Goal: Task Accomplishment & Management: Complete application form

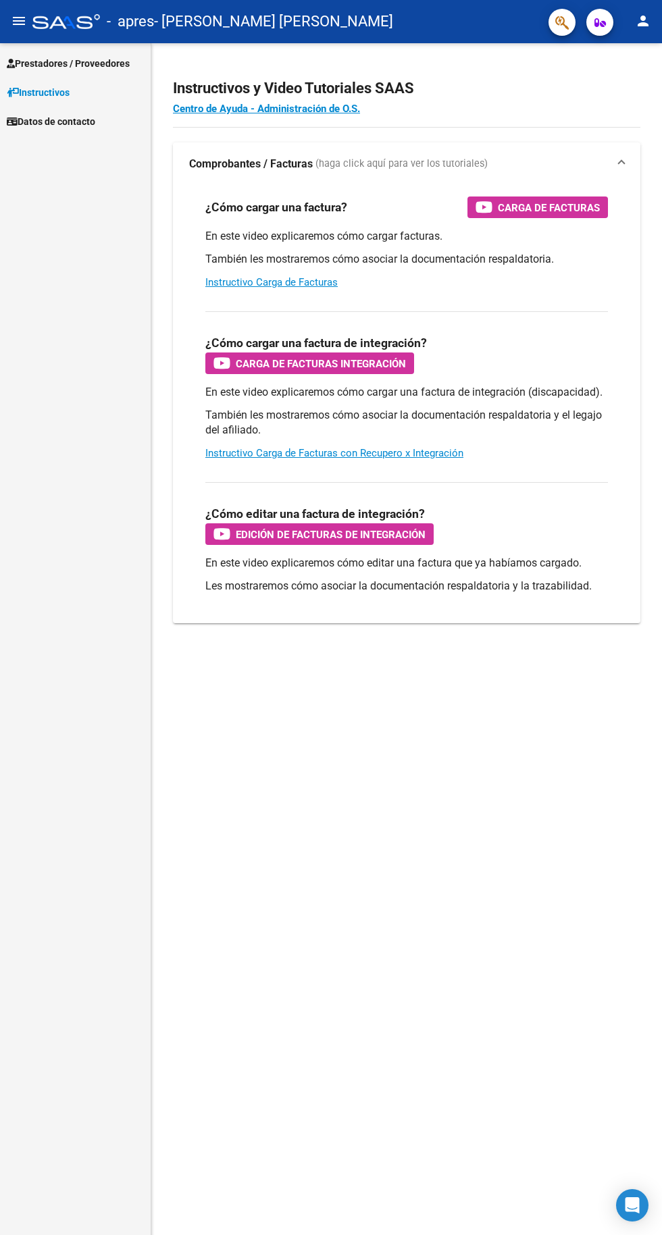
click at [113, 66] on span "Prestadores / Proveedores" at bounding box center [68, 63] width 123 height 15
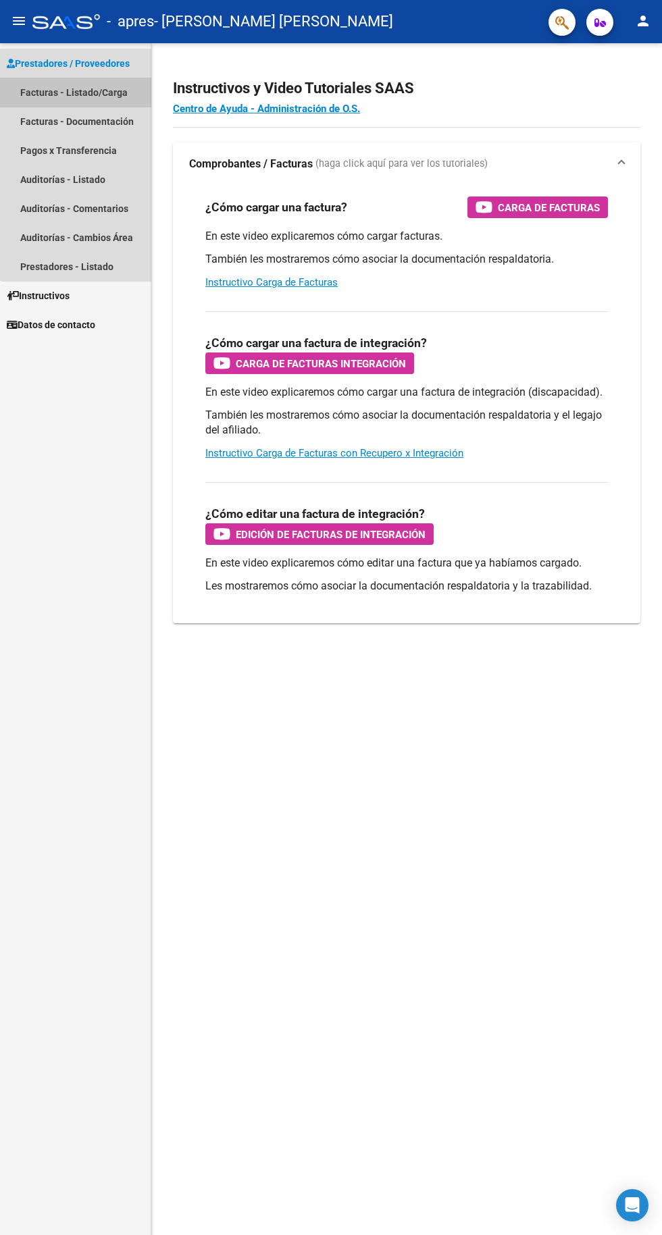
click at [126, 96] on link "Facturas - Listado/Carga" at bounding box center [75, 92] width 151 height 29
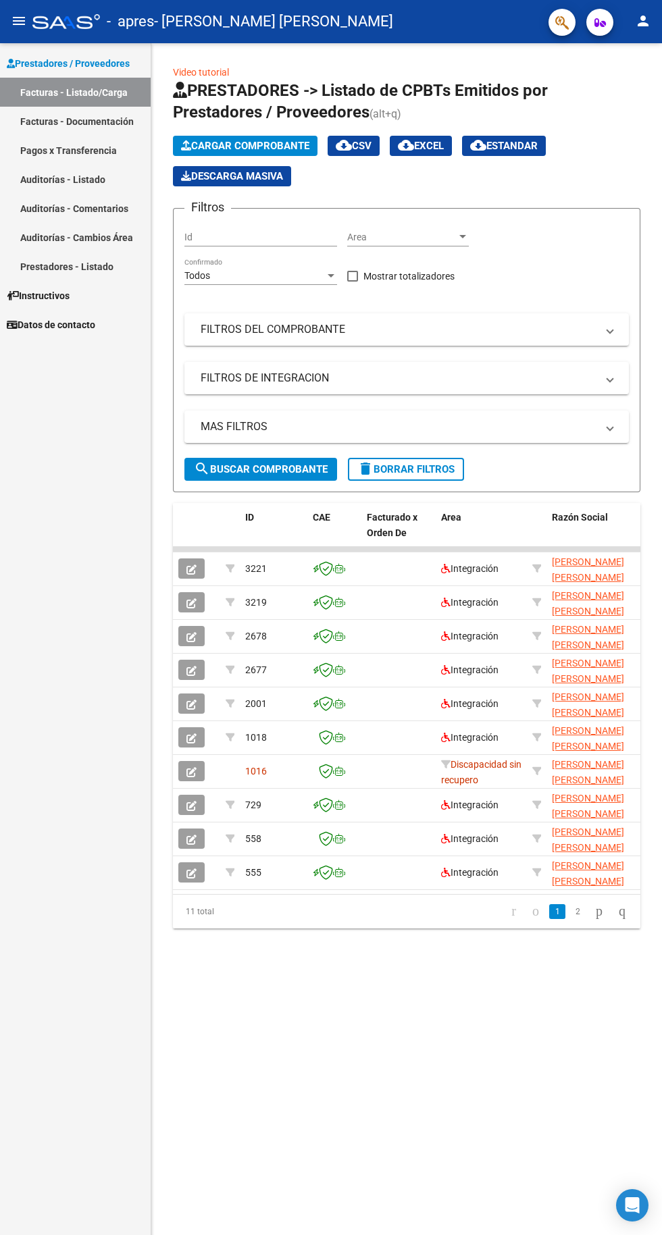
click at [274, 143] on span "Cargar Comprobante" at bounding box center [245, 146] width 128 height 12
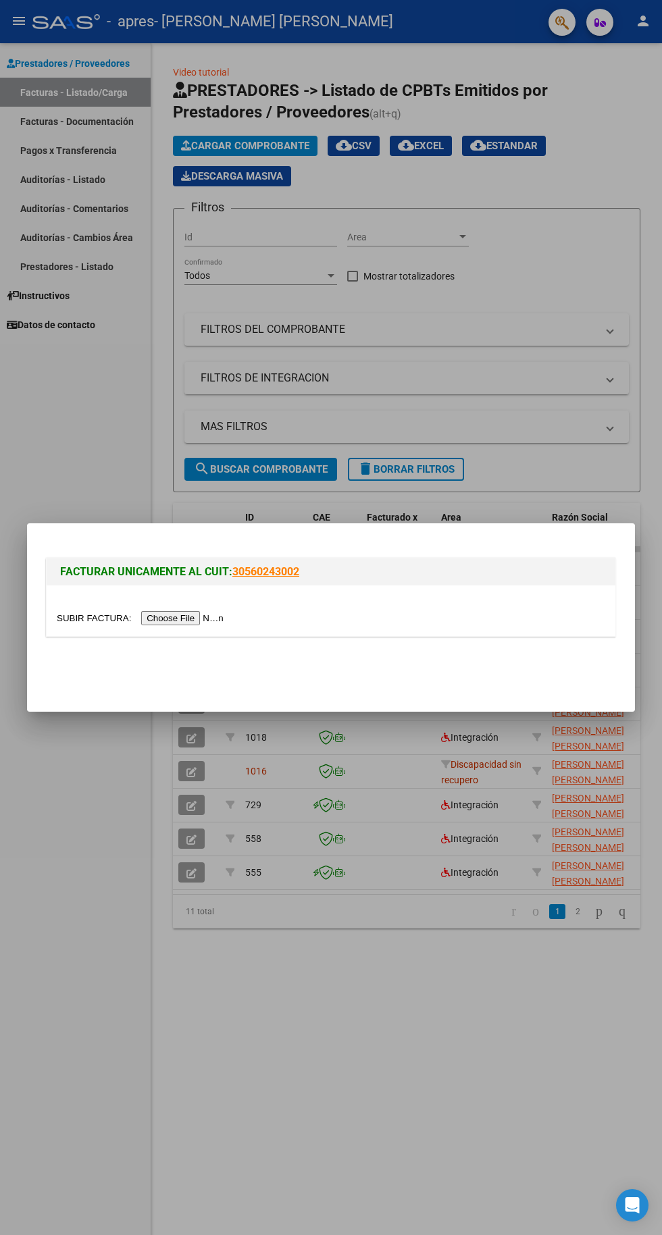
click at [194, 612] on input "file" at bounding box center [142, 618] width 171 height 14
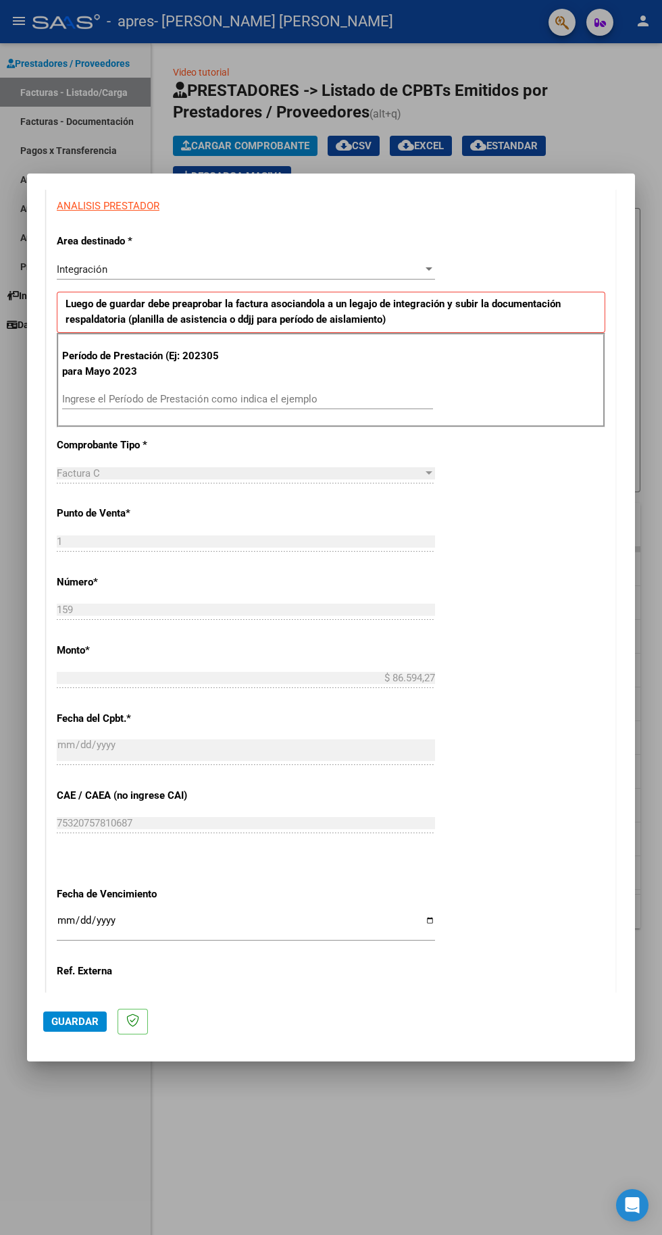
scroll to position [315, 0]
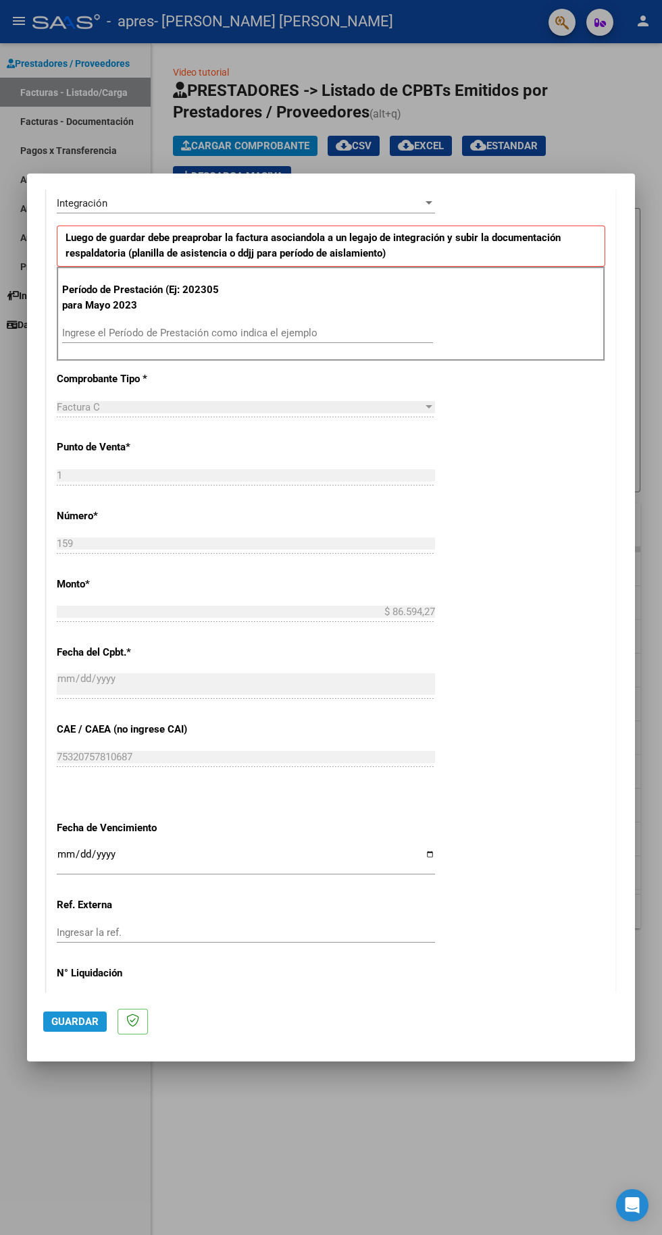
click at [62, 1028] on span "Guardar" at bounding box center [74, 1022] width 47 height 12
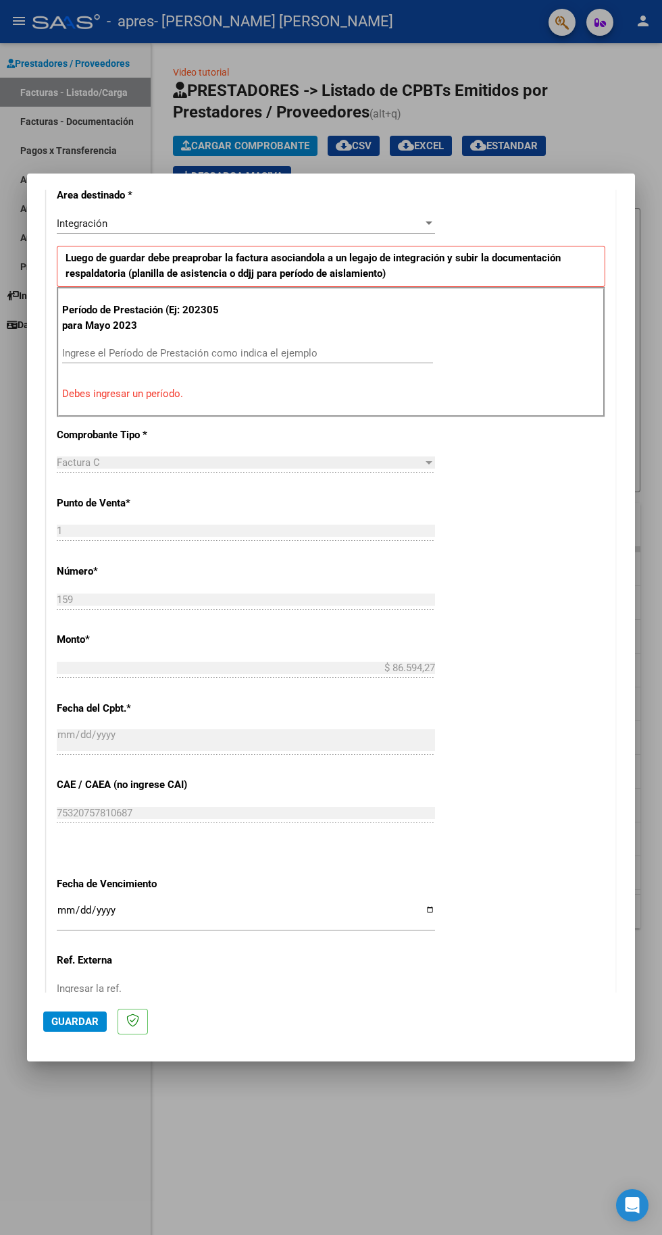
scroll to position [351, 0]
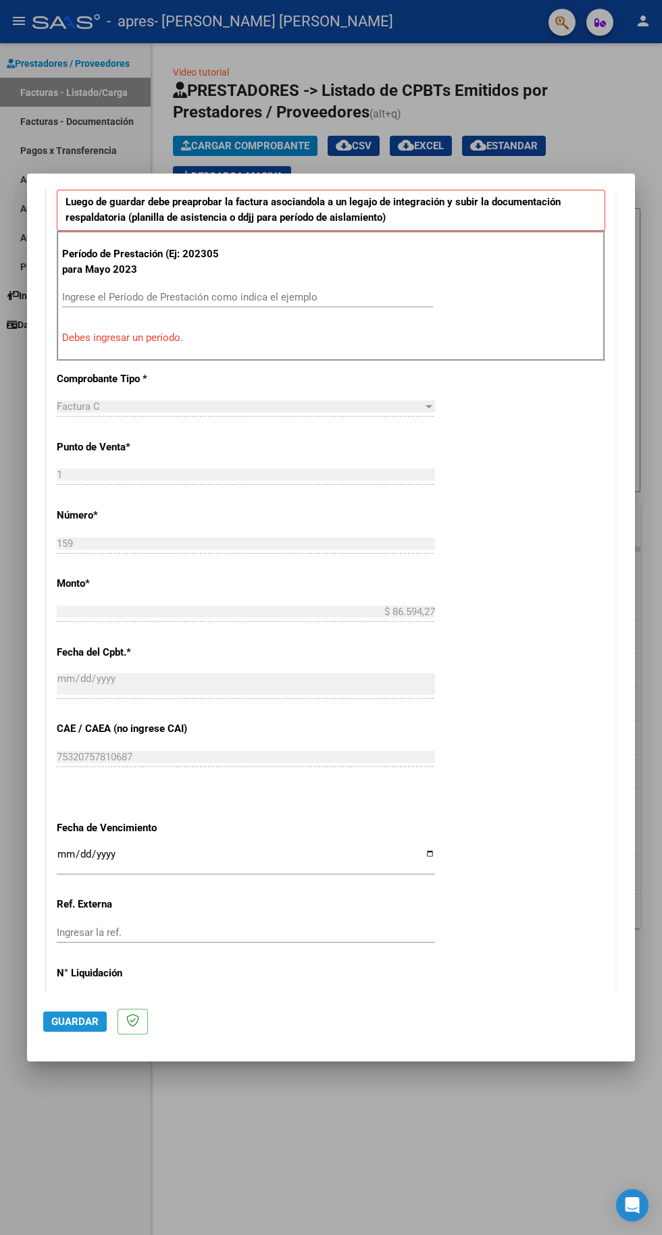
click at [80, 1028] on span "Guardar" at bounding box center [74, 1022] width 47 height 12
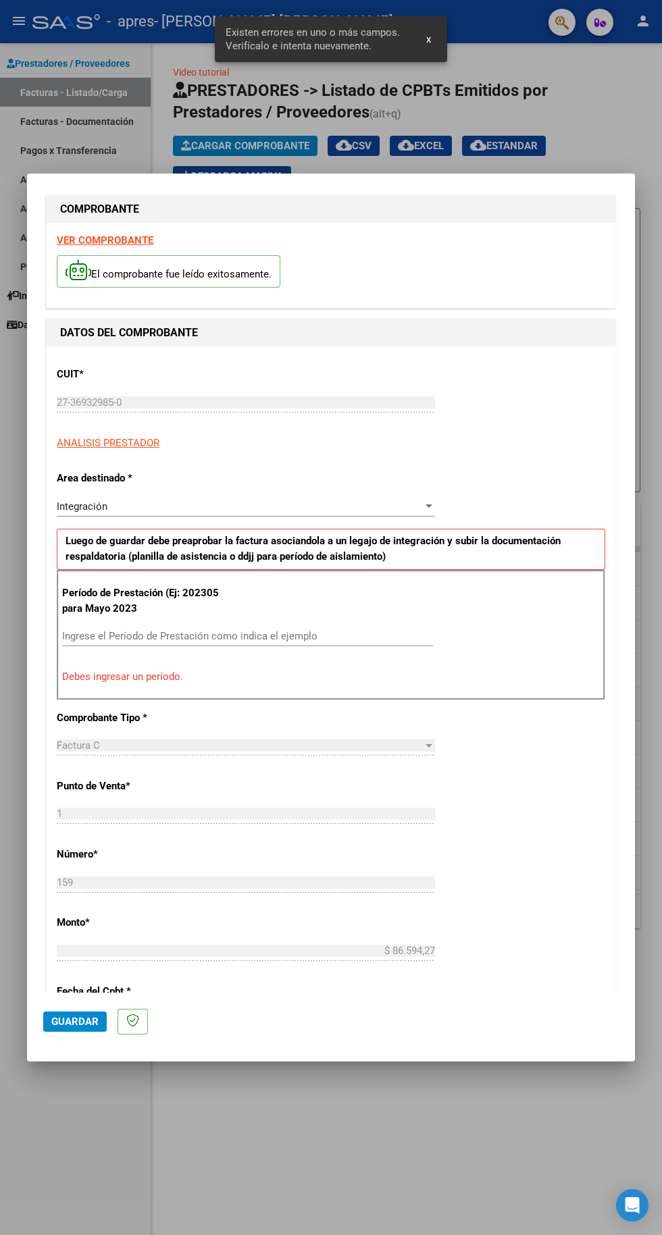
scroll to position [9, 0]
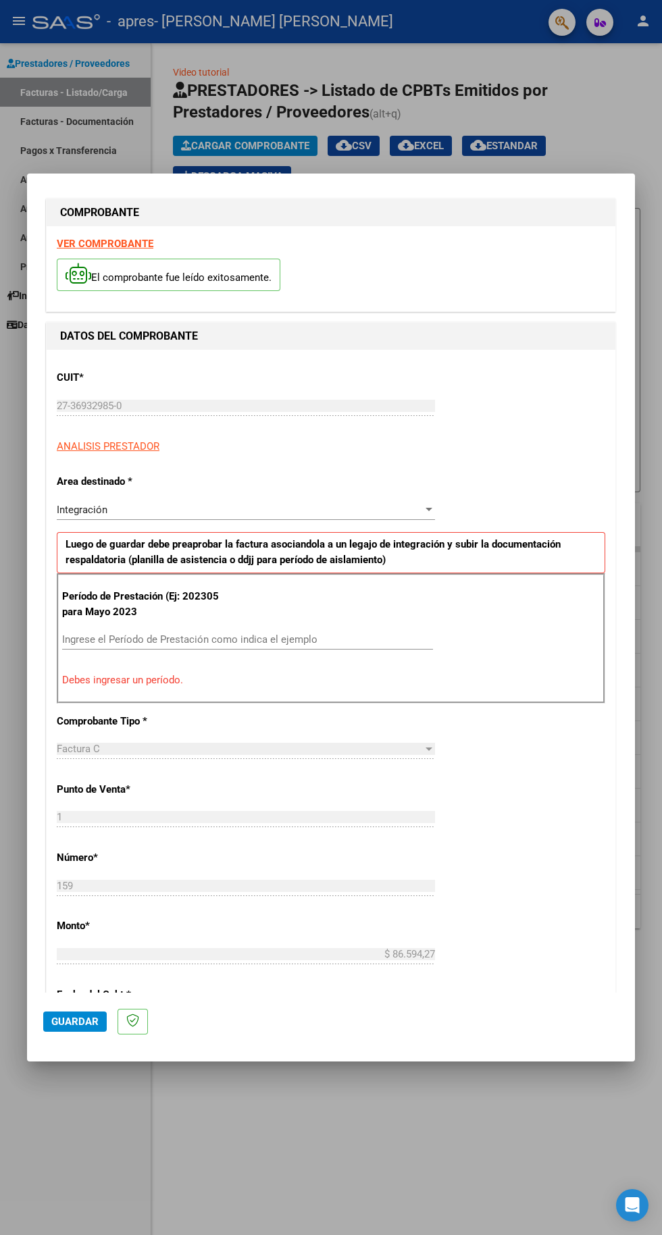
click at [288, 633] on input "Ingrese el Período de Prestación como indica el ejemplo" at bounding box center [247, 639] width 371 height 12
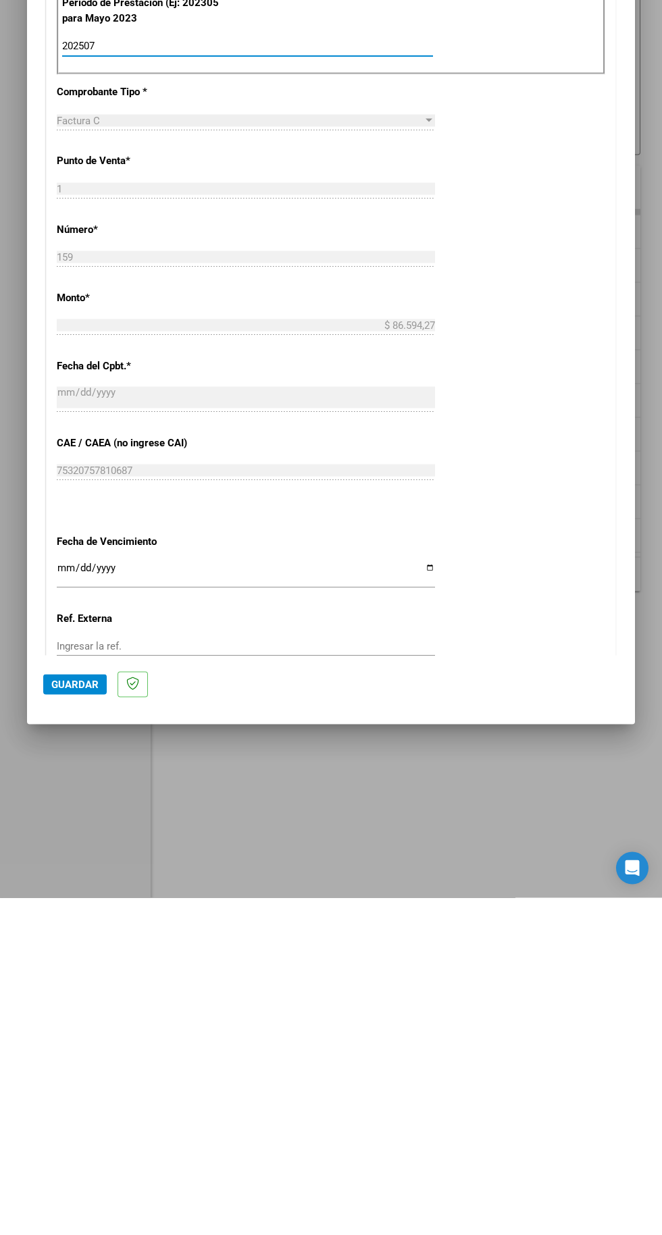
scroll to position [267, 0]
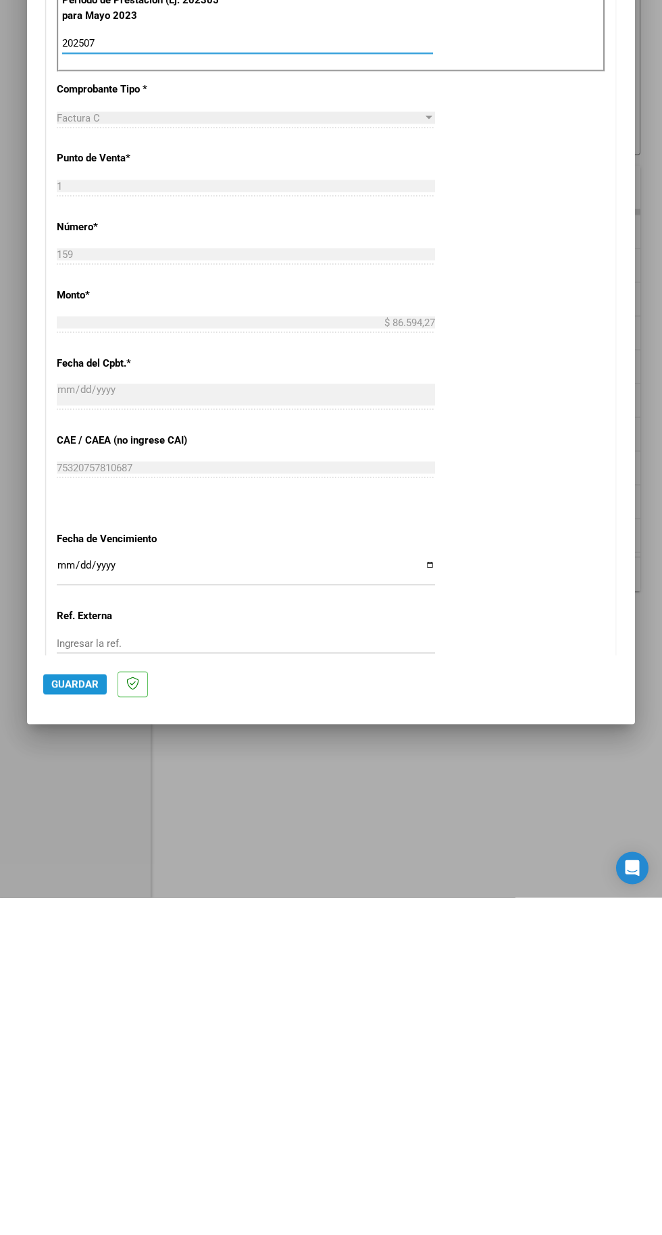
type input "202507"
click at [79, 1028] on span "Guardar" at bounding box center [74, 1022] width 47 height 12
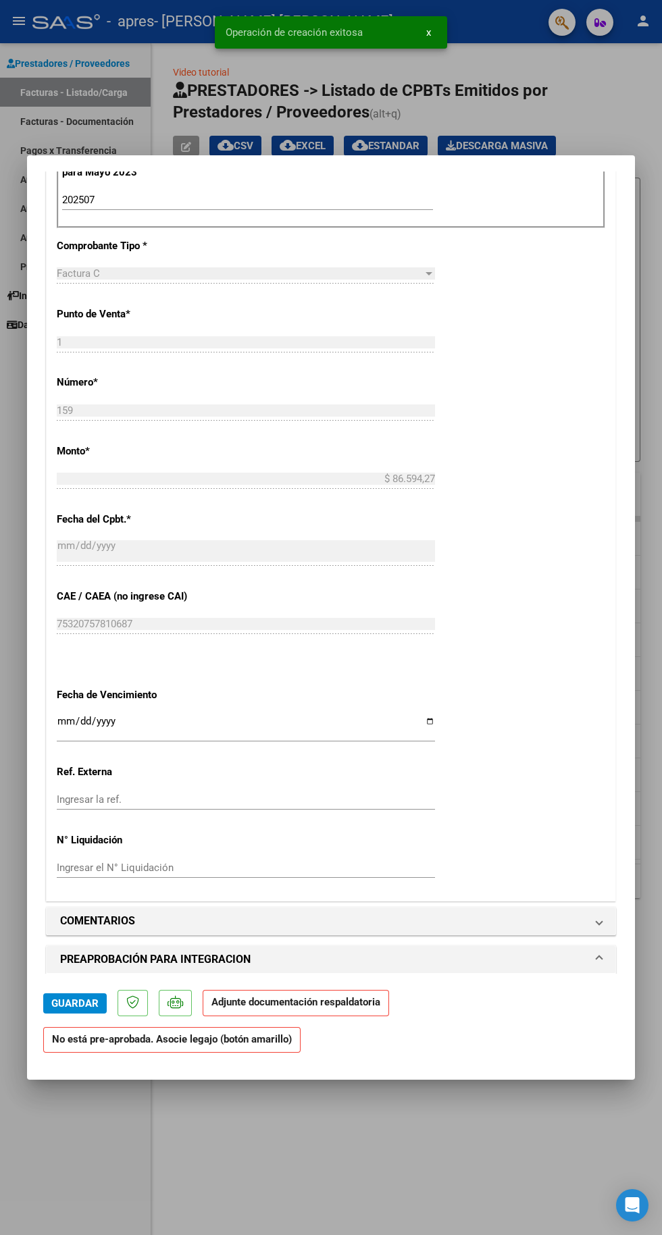
scroll to position [455, 0]
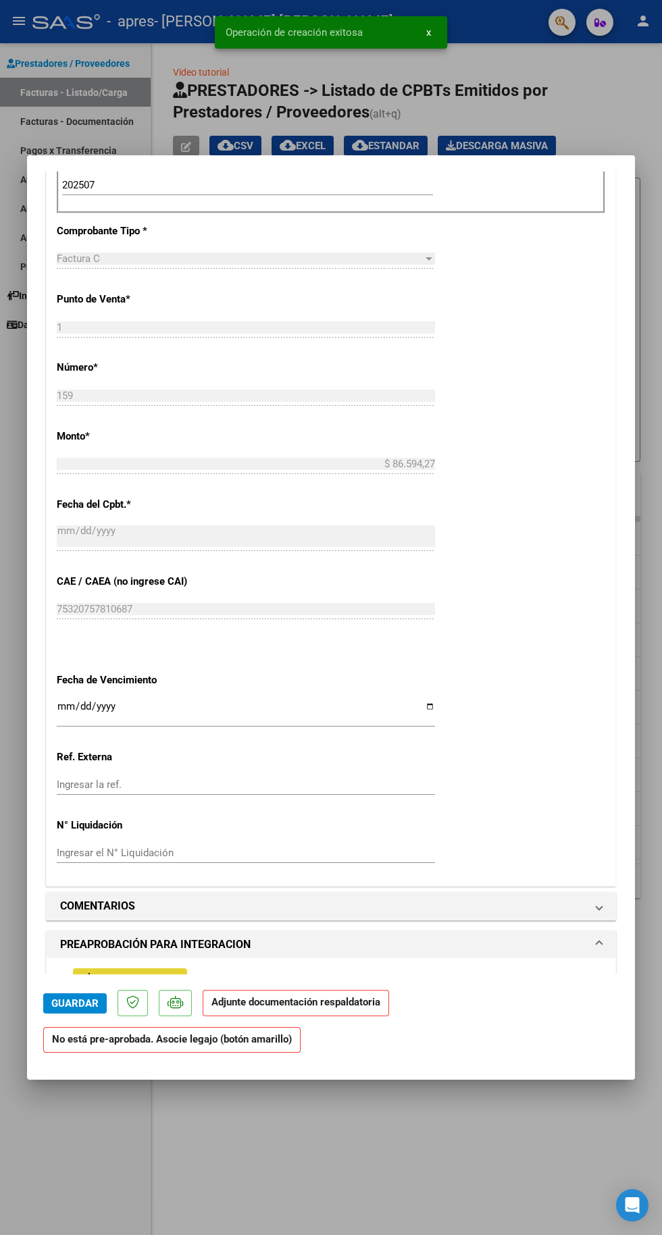
click at [164, 973] on span "Asociar Legajo" at bounding box center [138, 979] width 82 height 12
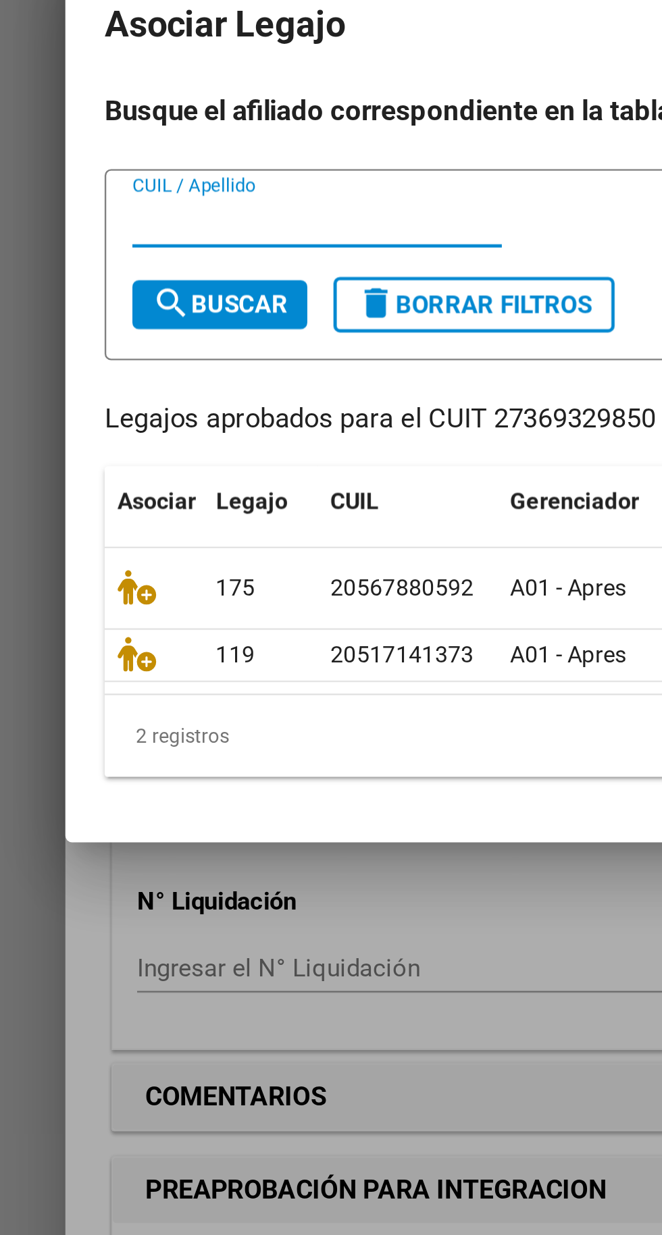
click at [49, 691] on icon at bounding box center [57, 695] width 16 height 15
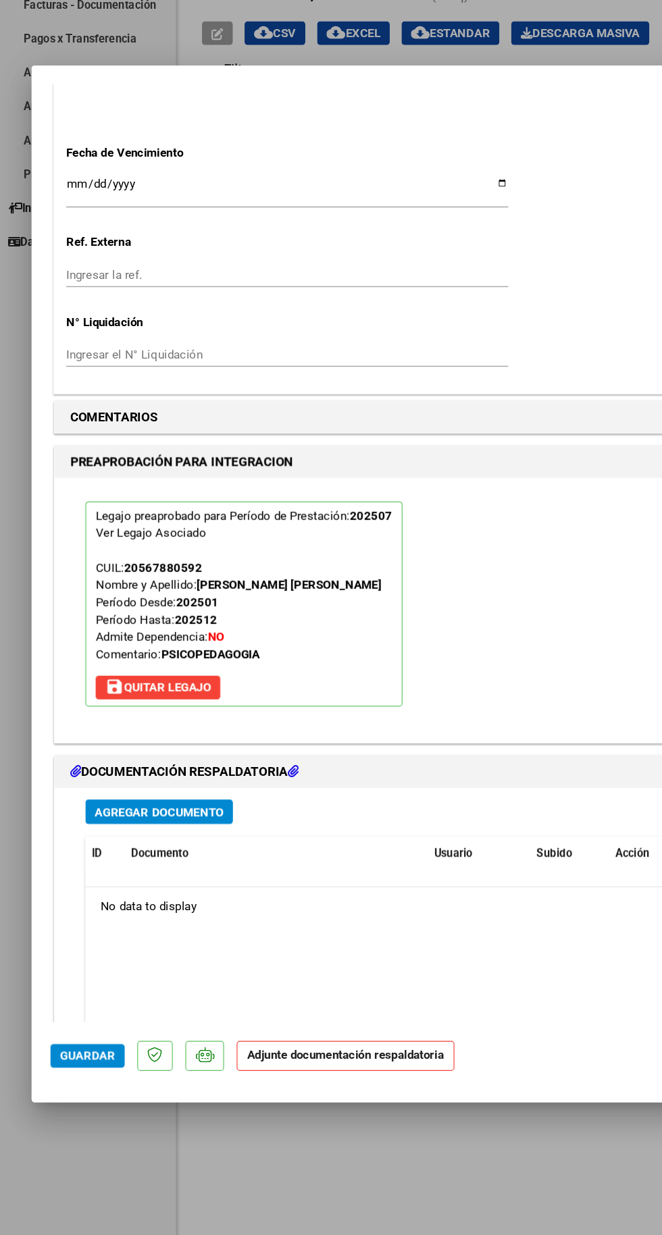
scroll to position [849, 0]
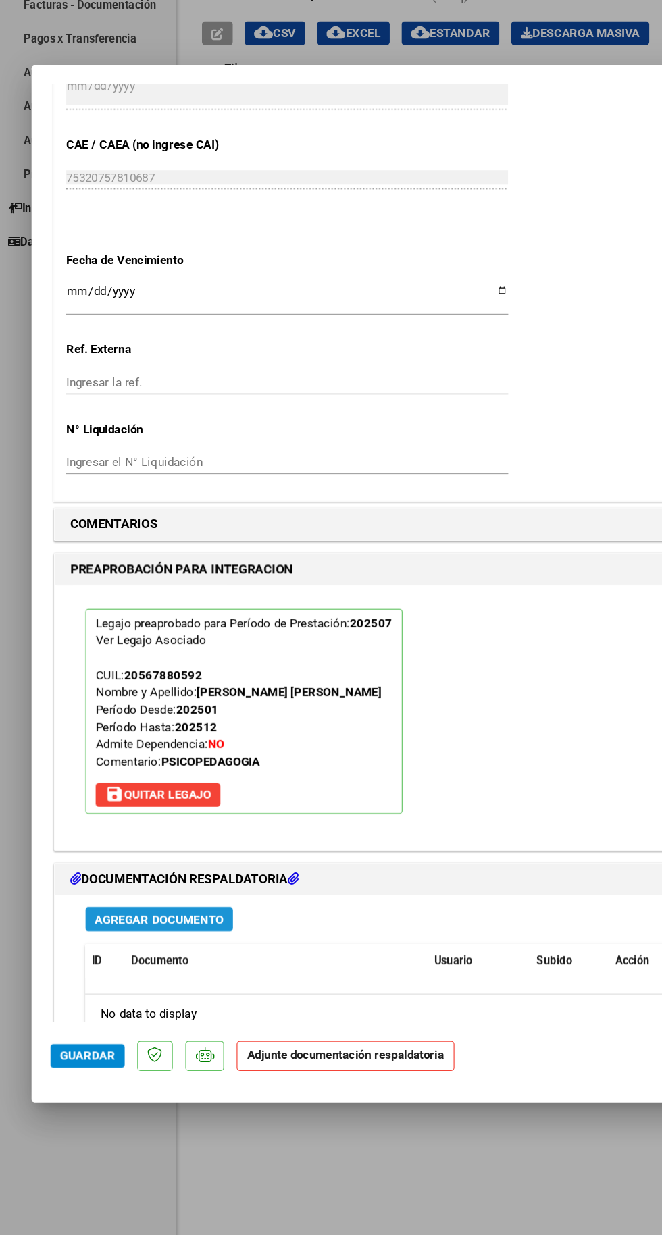
click at [171, 899] on span "Agregar Documento" at bounding box center [136, 905] width 110 height 12
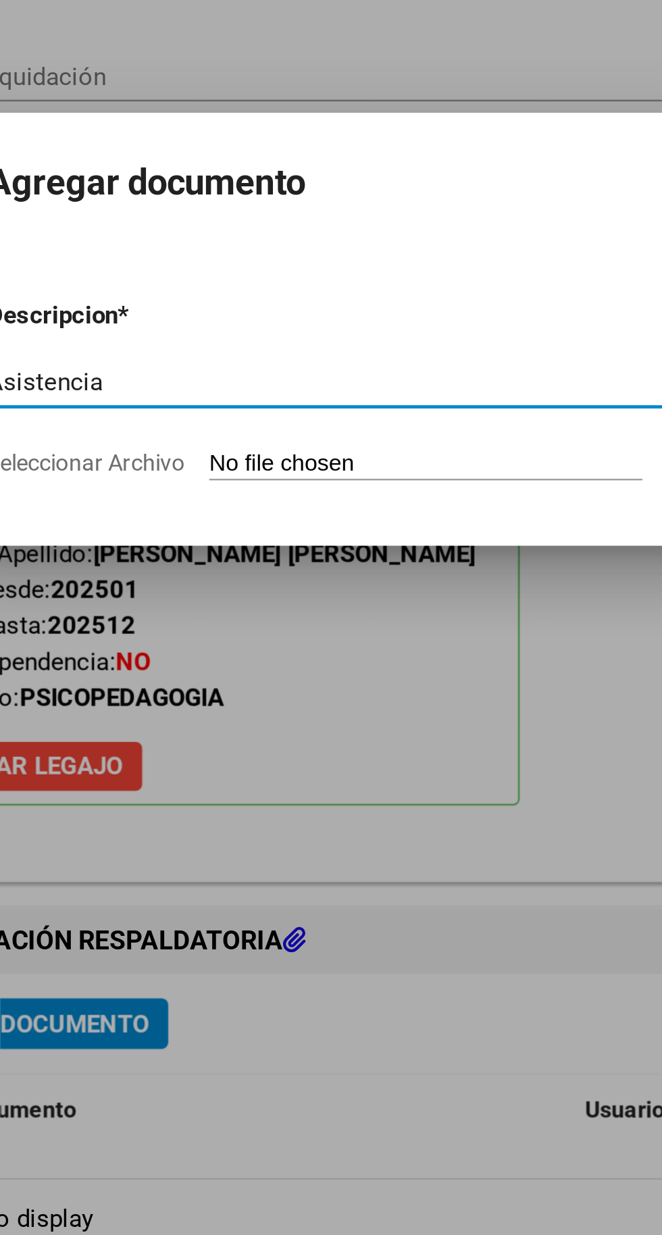
type input "Asistencia"
click at [286, 678] on input "Seleccionar Archivo" at bounding box center [305, 673] width 179 height 13
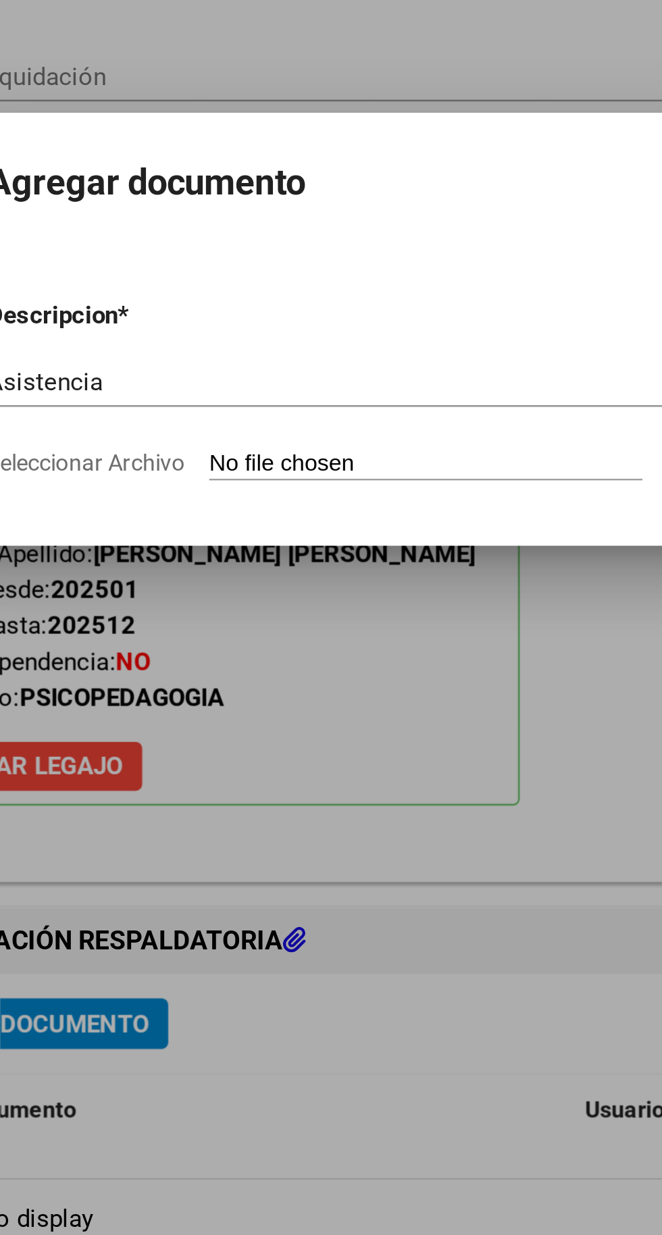
type input "C:\fakepath\[PERSON_NAME].pdf"
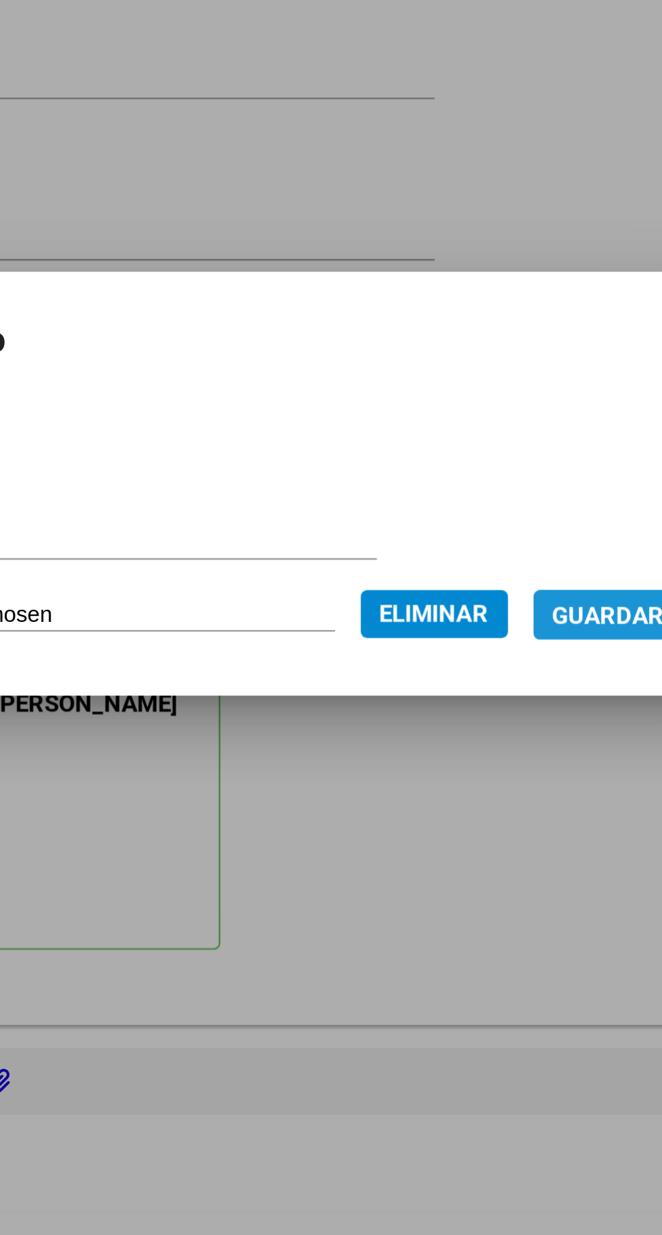
click at [516, 671] on span "Guardar" at bounding box center [508, 673] width 47 height 12
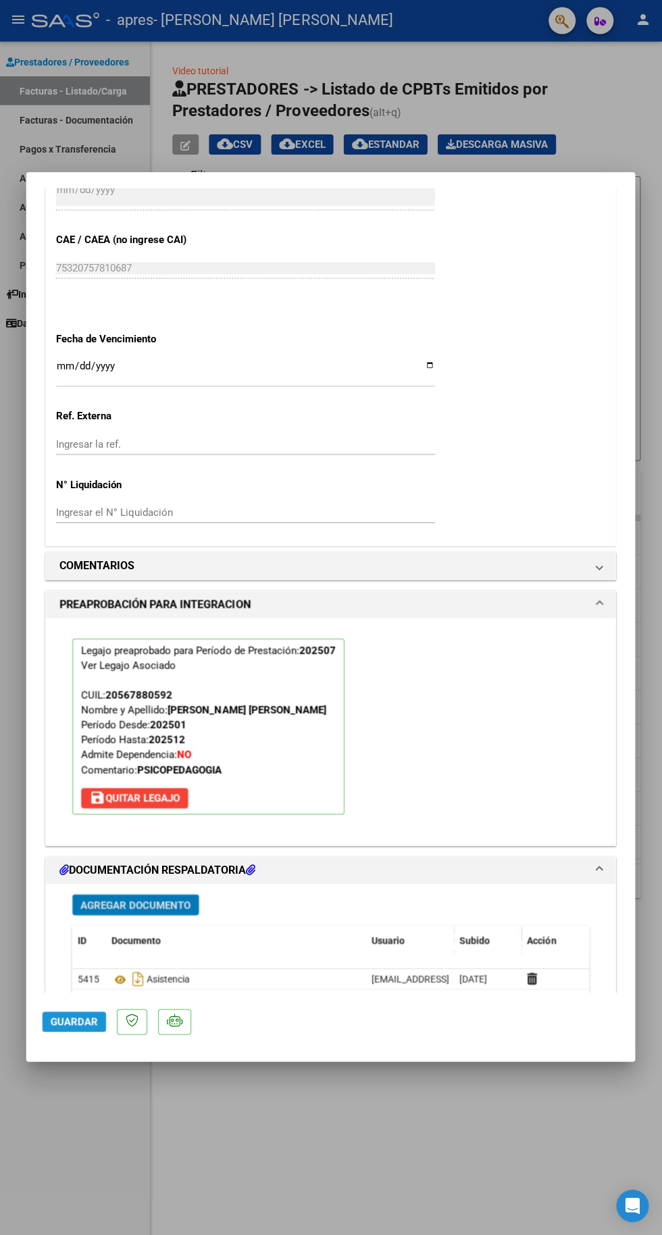
scroll to position [0, 0]
click at [76, 1028] on span "Guardar" at bounding box center [74, 1022] width 47 height 12
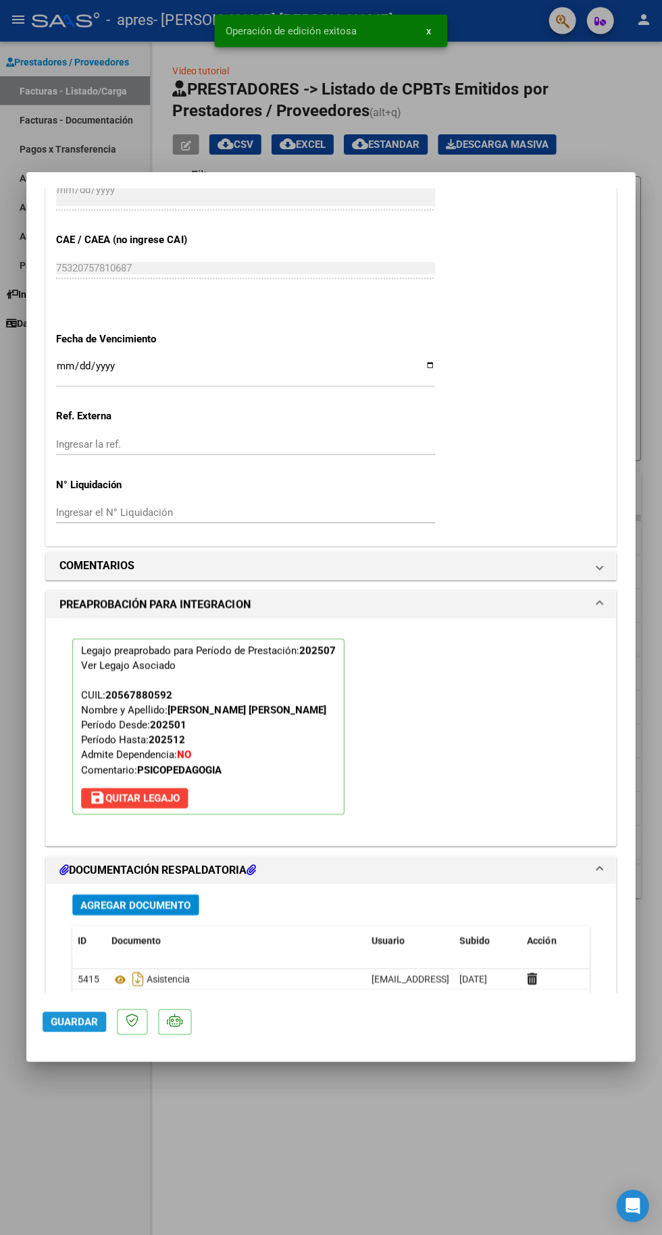
click at [82, 1028] on span "Guardar" at bounding box center [74, 1022] width 47 height 12
click at [517, 1127] on div at bounding box center [331, 617] width 662 height 1235
